Goal: Check status

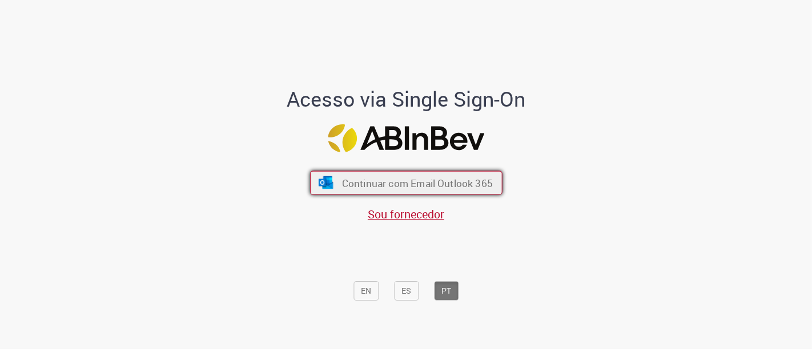
click at [421, 186] on span "Continuar com Email Outlook 365" at bounding box center [416, 182] width 151 height 13
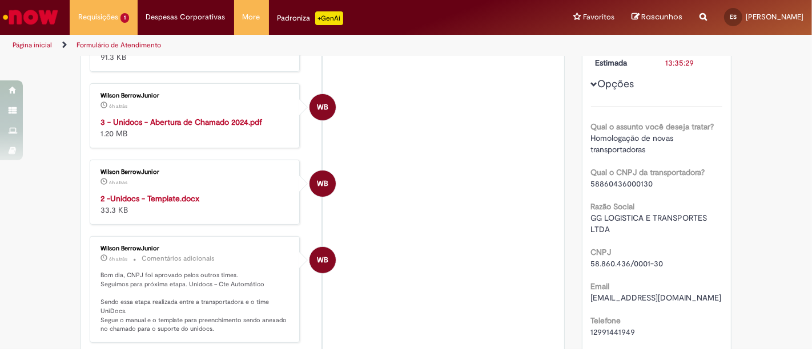
scroll to position [269, 0]
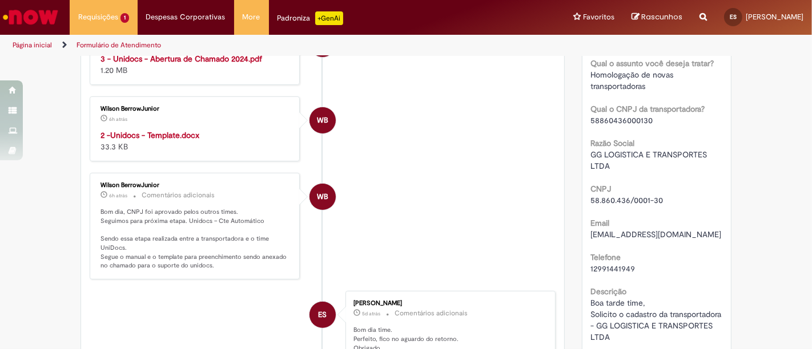
click at [200, 64] on strong "3 - Unidocs - Abertura de Chamado 2024.pdf" at bounding box center [181, 59] width 162 height 10
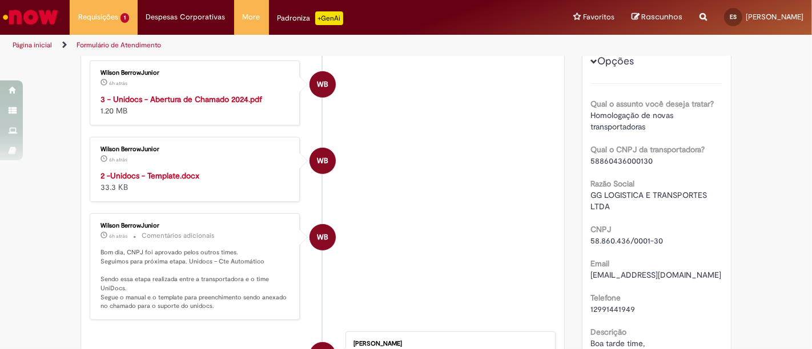
scroll to position [396, 0]
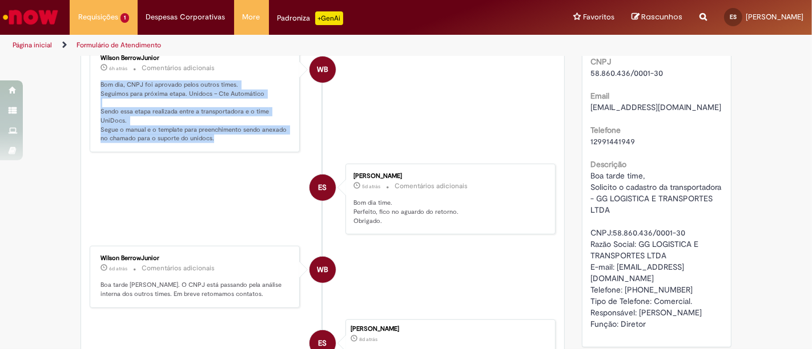
copy p "Bom dia, CNPJ foi aprovado pelos outros times. Seguimos para próxima etapa. Uni…"
drag, startPoint x: 95, startPoint y: 163, endPoint x: 230, endPoint y: 226, distance: 148.6
click at [230, 149] on div "Wilson BerrowJunior 6h atrás 6 horas atrás Comentários adicionais Bom dia, CNPJ…" at bounding box center [194, 99] width 203 height 100
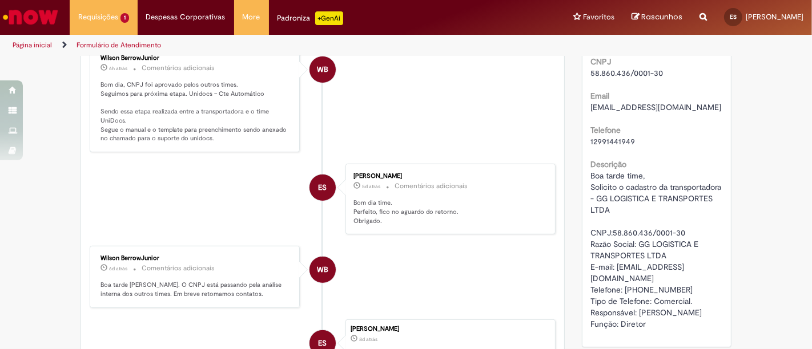
click at [389, 152] on li "WB Wilson BerrowJunior 6h atrás 6 horas atrás Comentários adicionais Bom dia, C…" at bounding box center [323, 99] width 466 height 107
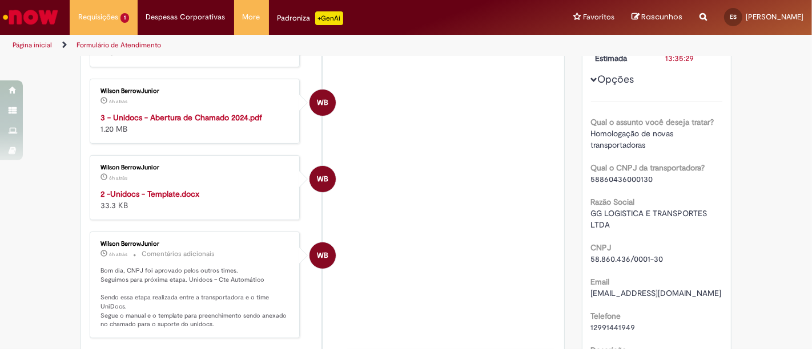
scroll to position [142, 0]
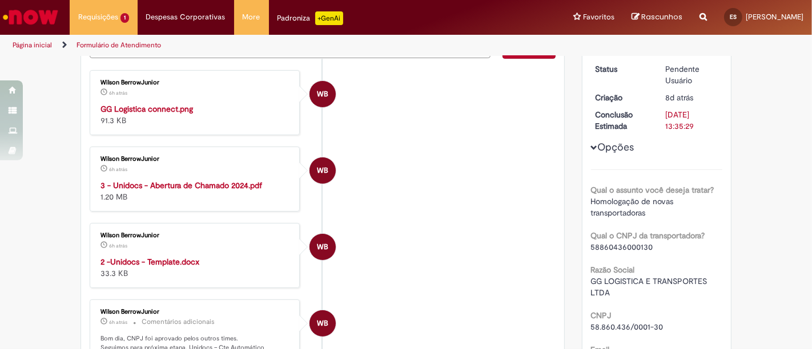
click at [220, 103] on img "Histórico de tíquete" at bounding box center [195, 103] width 190 height 0
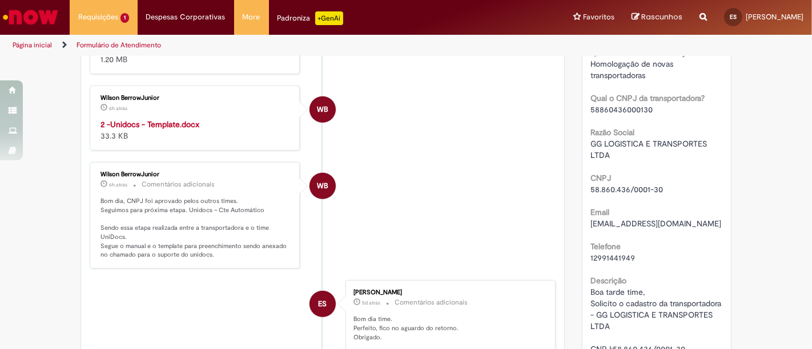
scroll to position [253, 0]
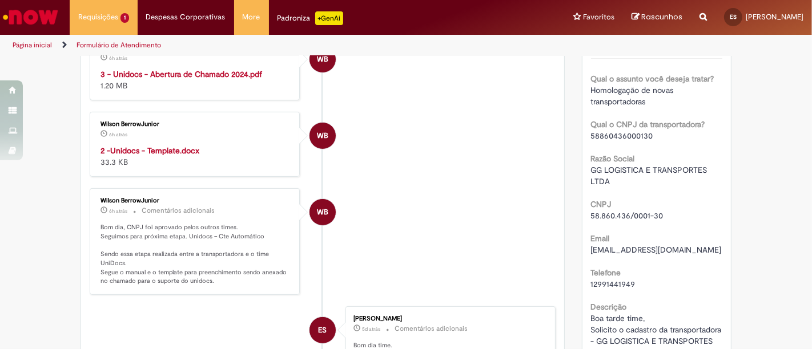
click at [172, 156] on strong "2 -Unidocs - Template.docx" at bounding box center [149, 151] width 99 height 10
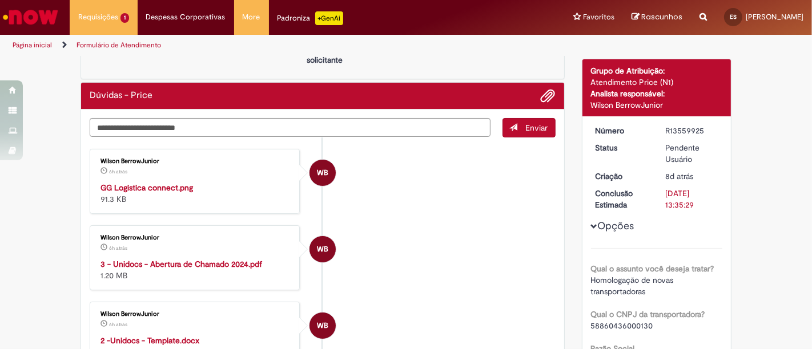
scroll to position [63, 0]
click at [241, 127] on textarea "Digite sua mensagem aqui..." at bounding box center [290, 127] width 401 height 19
click at [98, 155] on div "Wilson BerrowJunior 6h atrás 6 horas atrás GG Logistica connect.png 91.3 KB" at bounding box center [194, 181] width 203 height 58
copy div "Wilson"
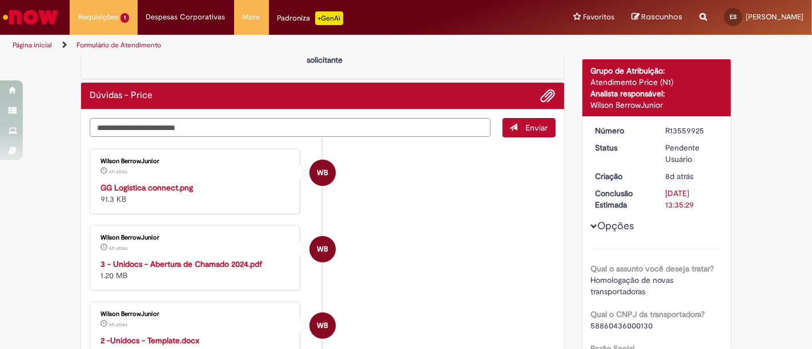
click at [143, 134] on textarea "Digite sua mensagem aqui..." at bounding box center [290, 127] width 401 height 19
paste textarea "*******"
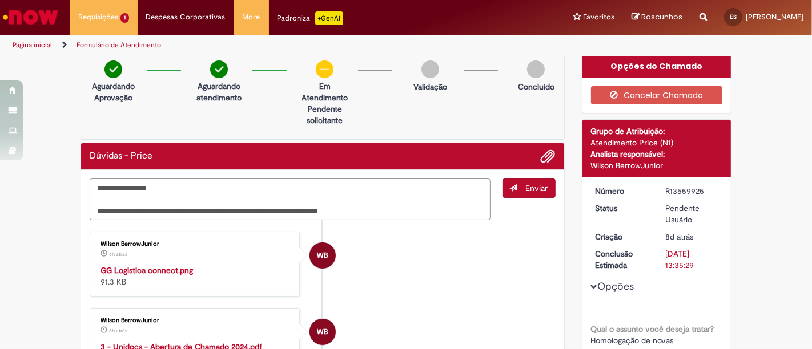
scroll to position [0, 0]
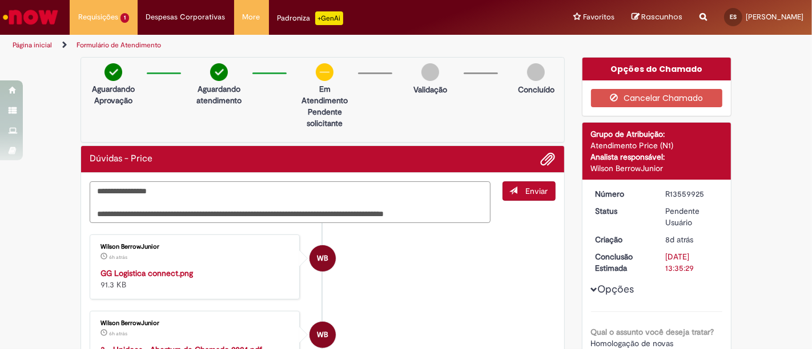
drag, startPoint x: 400, startPoint y: 214, endPoint x: 362, endPoint y: 216, distance: 37.1
click at [362, 216] on textarea "**********" at bounding box center [290, 203] width 401 height 42
click at [466, 213] on textarea "**********" at bounding box center [290, 203] width 401 height 42
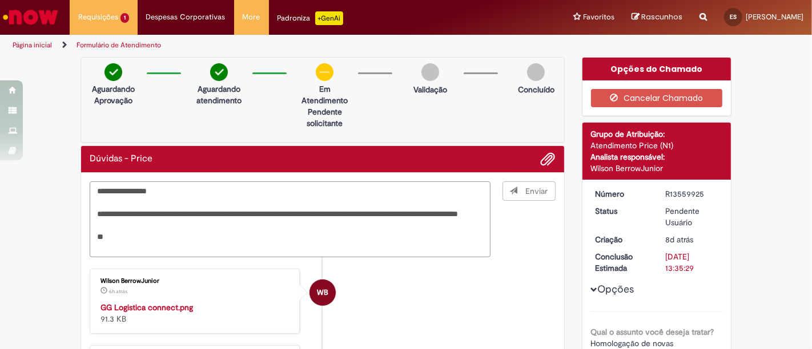
type textarea "**********"
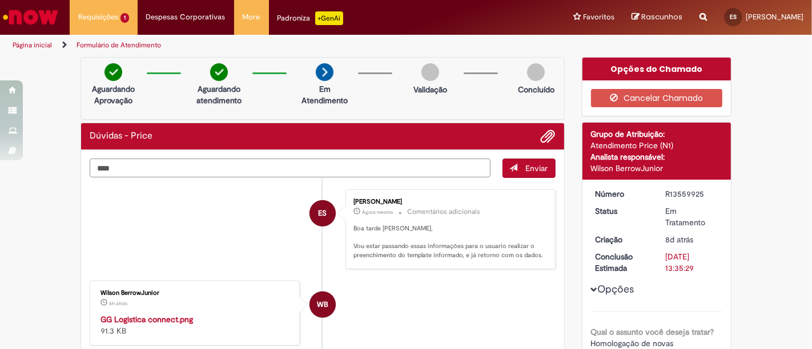
type textarea "*****"
drag, startPoint x: 152, startPoint y: 168, endPoint x: 21, endPoint y: 162, distance: 131.4
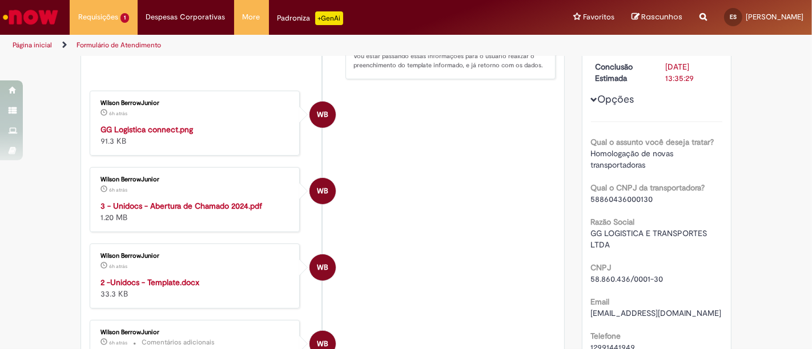
scroll to position [253, 0]
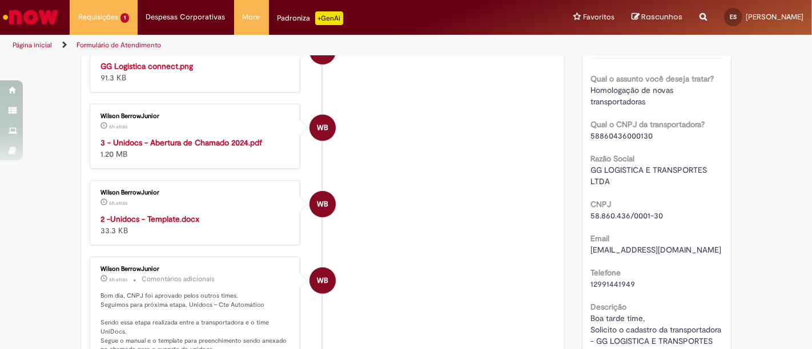
click at [165, 71] on strong "GG Logistica connect.png" at bounding box center [146, 66] width 92 height 10
click at [438, 92] on li "WB Wilson BerrowJunior 6h atrás 6 horas atrás GG Logistica connect.png 91.3 KB" at bounding box center [323, 59] width 466 height 65
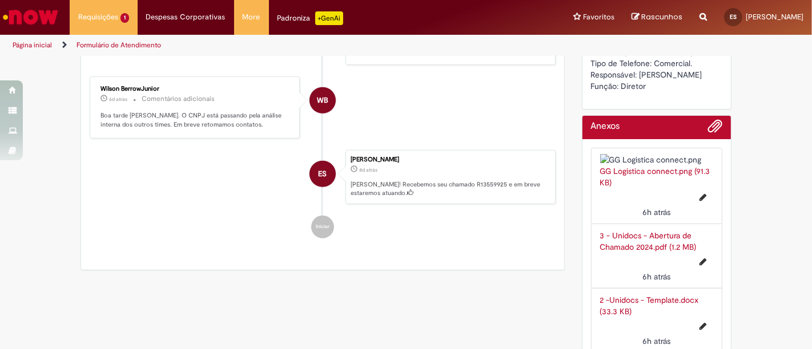
scroll to position [754, 0]
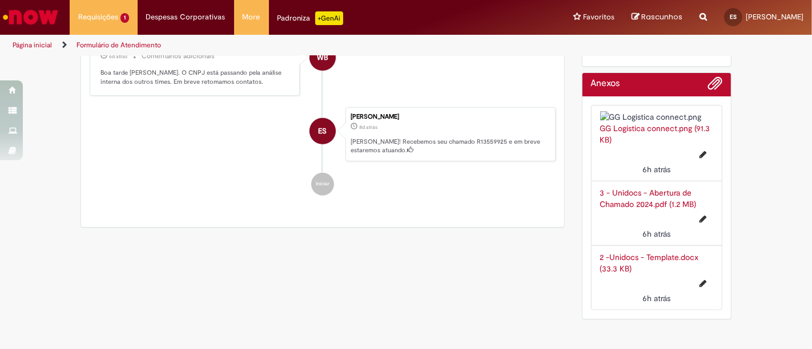
click at [634, 111] on img at bounding box center [657, 116] width 114 height 11
click at [628, 111] on img at bounding box center [657, 116] width 114 height 11
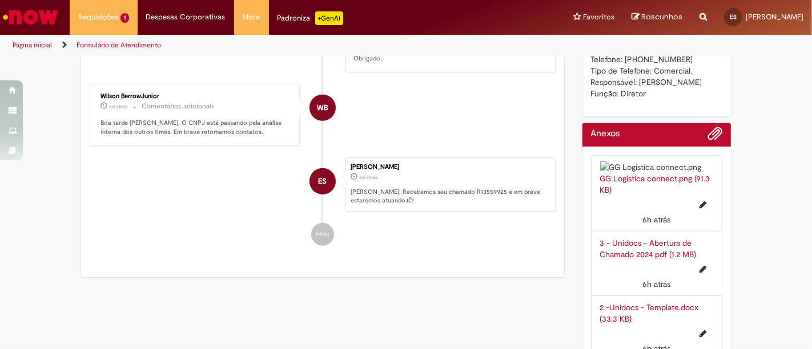
click at [663, 173] on img at bounding box center [657, 167] width 114 height 11
click at [708, 141] on span "Adicionar anexos" at bounding box center [715, 134] width 14 height 14
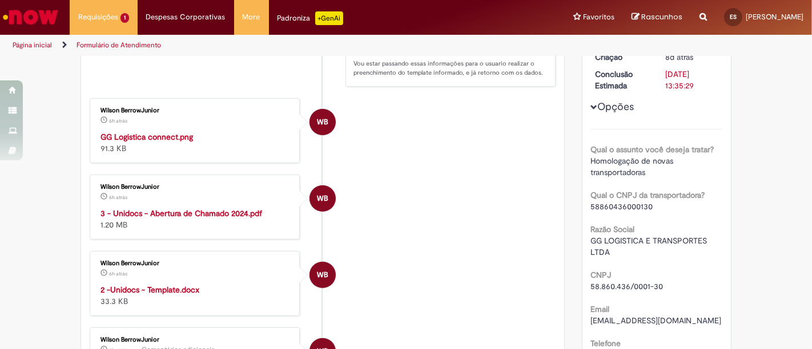
scroll to position [0, 0]
